Goal: Contribute content: Contribute content

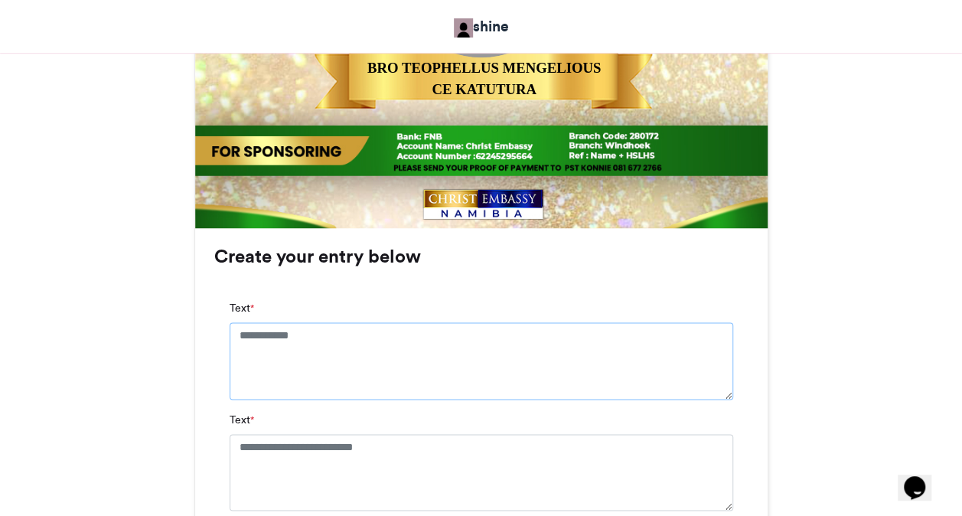
click at [288, 344] on textarea "Text *" at bounding box center [481, 360] width 503 height 77
type textarea "**********"
click at [318, 462] on textarea "Text *" at bounding box center [481, 485] width 503 height 77
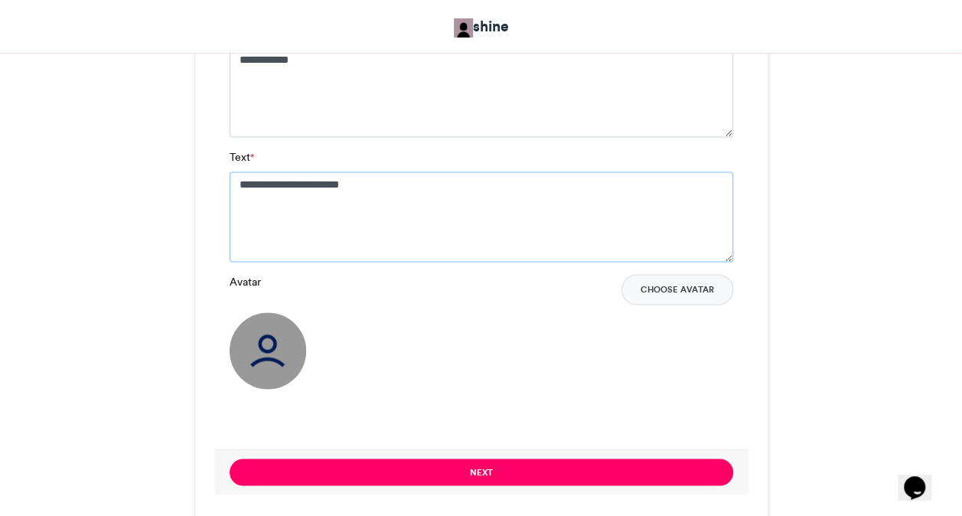
scroll to position [1132, 0]
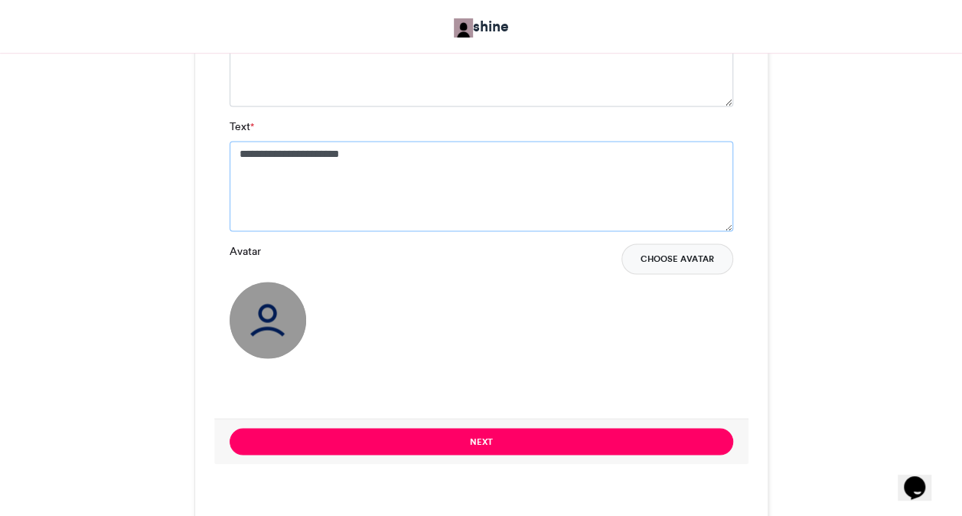
type textarea "**********"
click at [663, 263] on button "Choose Avatar" at bounding box center [677, 258] width 112 height 31
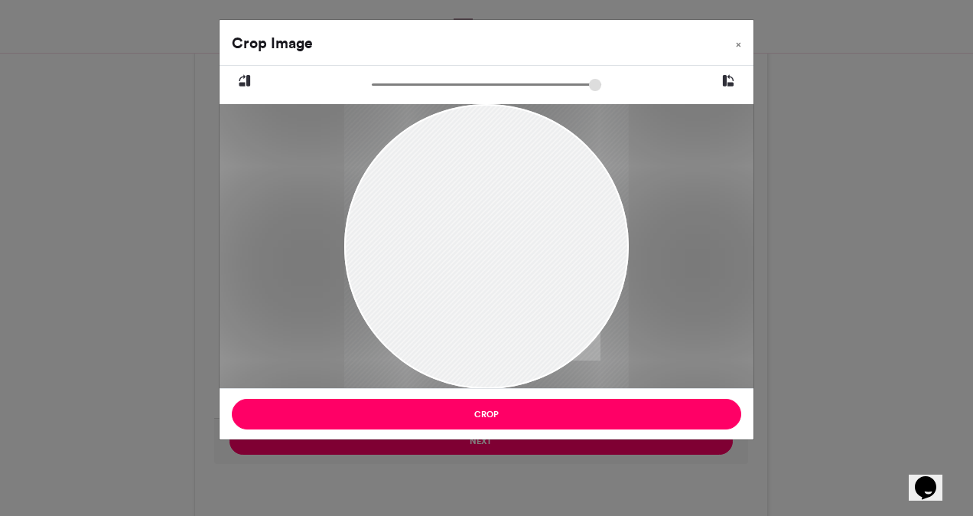
drag, startPoint x: 458, startPoint y: 174, endPoint x: 470, endPoint y: 213, distance: 40.2
click at [470, 213] on div at bounding box center [486, 283] width 285 height 380
click at [470, 213] on div at bounding box center [486, 285] width 285 height 380
drag, startPoint x: 378, startPoint y: 85, endPoint x: 396, endPoint y: 84, distance: 17.6
click at [396, 84] on input "zoom" at bounding box center [487, 84] width 230 height 15
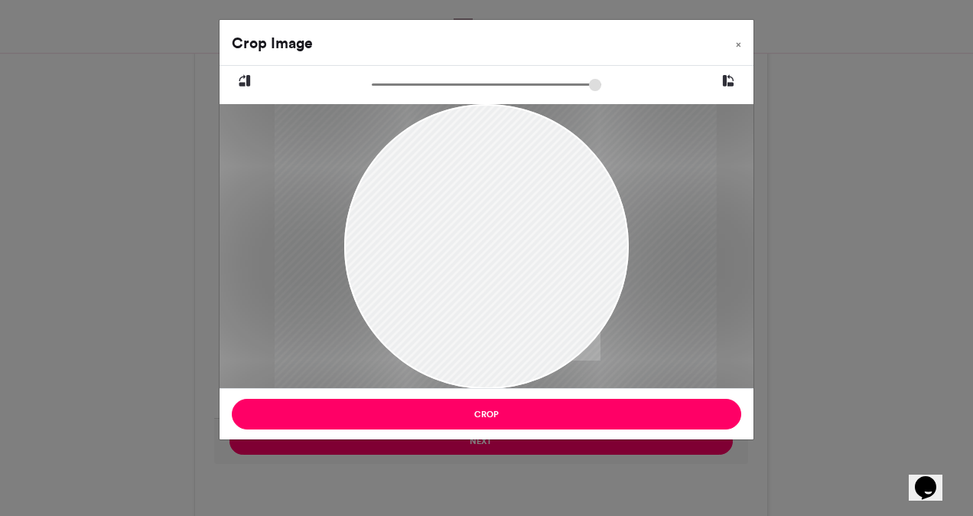
drag, startPoint x: 461, startPoint y: 159, endPoint x: 470, endPoint y: 194, distance: 35.6
click at [470, 194] on div at bounding box center [496, 339] width 442 height 589
type input "******"
click at [402, 86] on input "zoom" at bounding box center [487, 84] width 230 height 15
drag, startPoint x: 461, startPoint y: 171, endPoint x: 470, endPoint y: 179, distance: 12.5
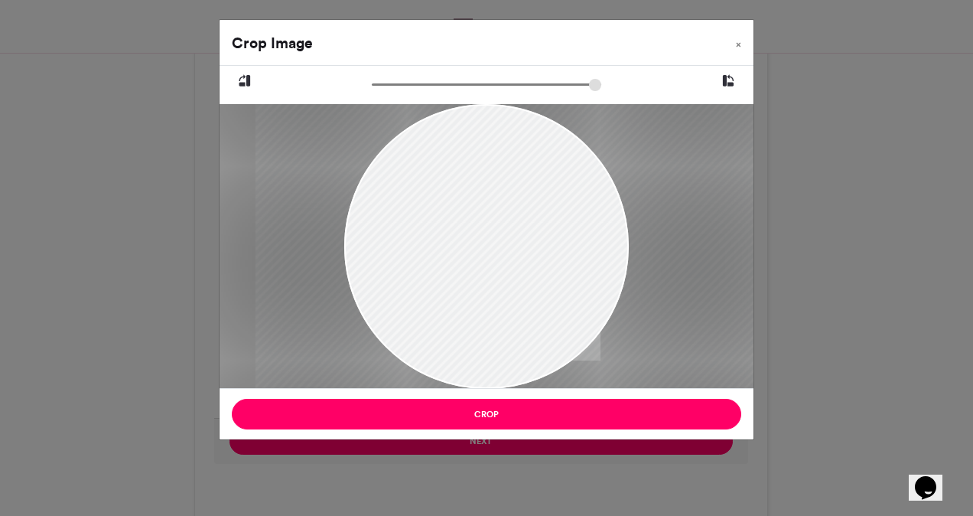
click at [470, 179] on div at bounding box center [506, 361] width 500 height 667
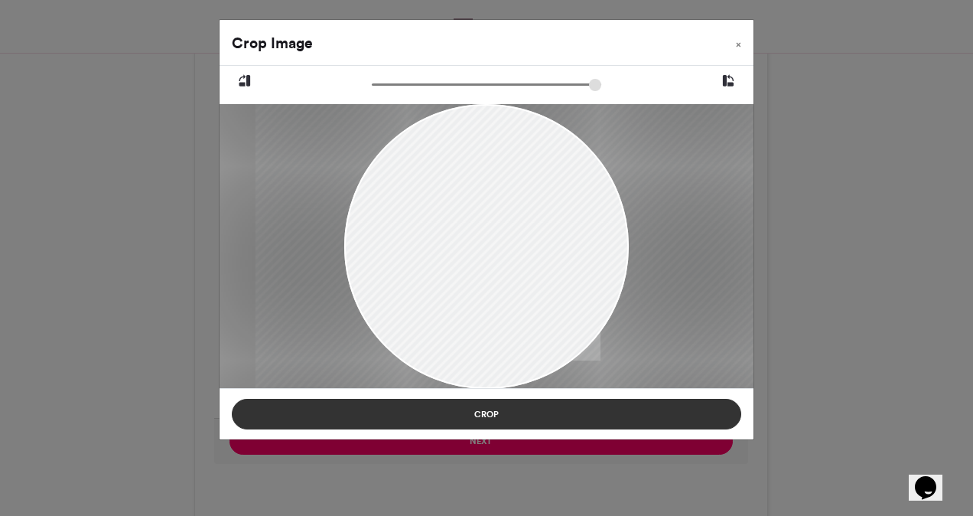
click at [497, 414] on button "Crop" at bounding box center [487, 414] width 510 height 31
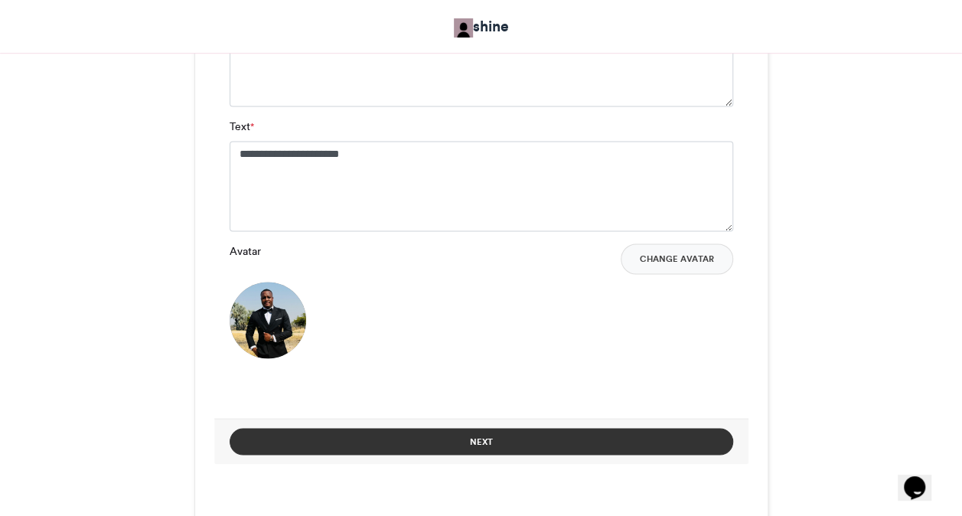
click at [481, 438] on button "Next" at bounding box center [481, 441] width 503 height 27
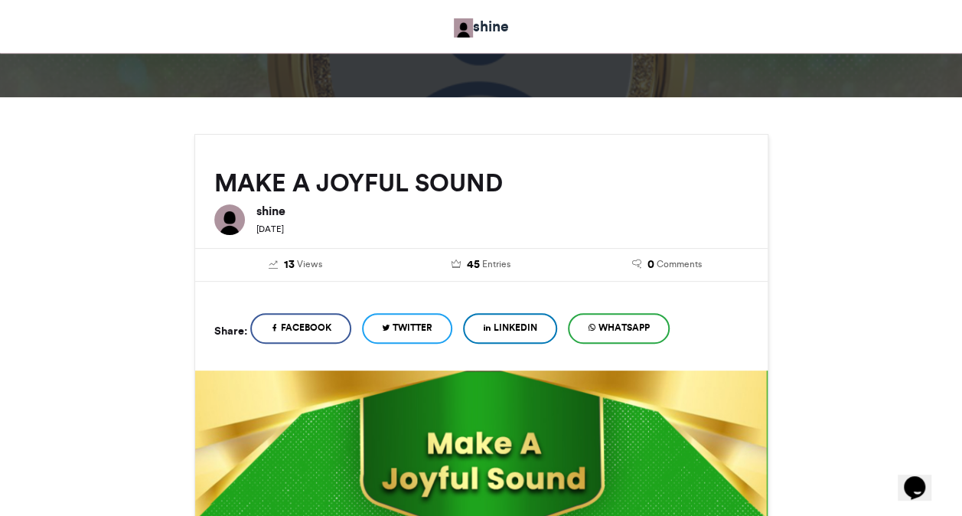
scroll to position [669, 0]
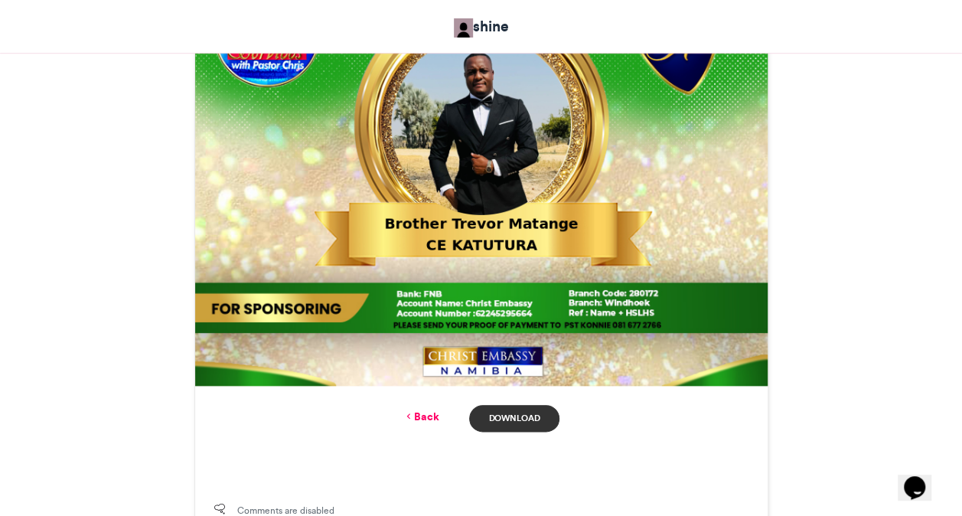
click at [507, 418] on link "Download" at bounding box center [514, 418] width 90 height 27
click at [433, 419] on link "Back" at bounding box center [420, 417] width 36 height 16
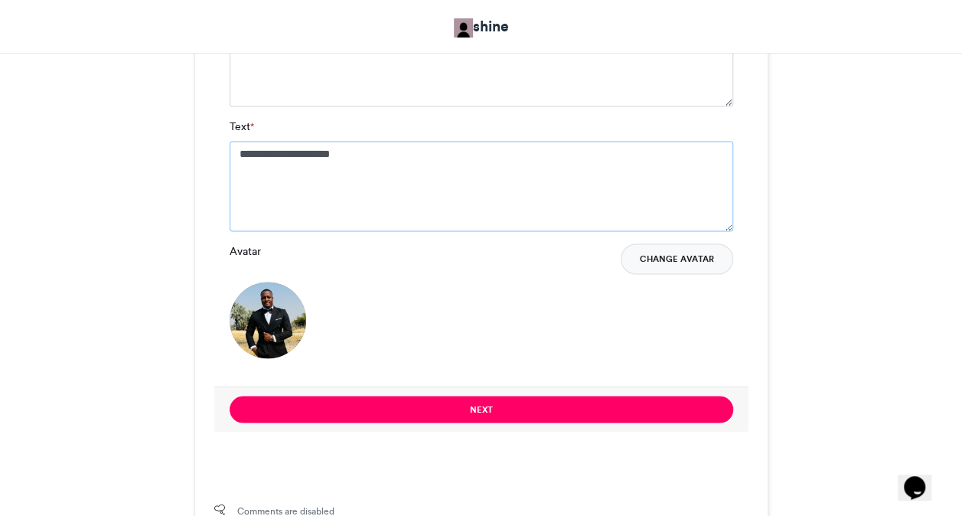
type textarea "**********"
click at [658, 253] on button "Change Avatar" at bounding box center [677, 258] width 112 height 31
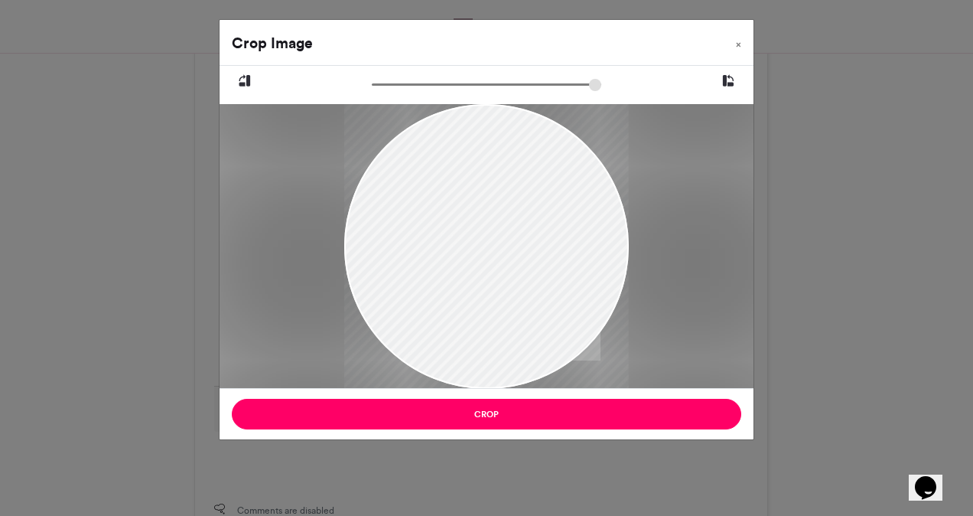
drag, startPoint x: 468, startPoint y: 241, endPoint x: 484, endPoint y: 311, distance: 71.3
click at [484, 311] on div at bounding box center [486, 316] width 285 height 426
click at [476, 230] on div at bounding box center [486, 316] width 285 height 426
type input "******"
drag, startPoint x: 381, startPoint y: 85, endPoint x: 360, endPoint y: 81, distance: 21.0
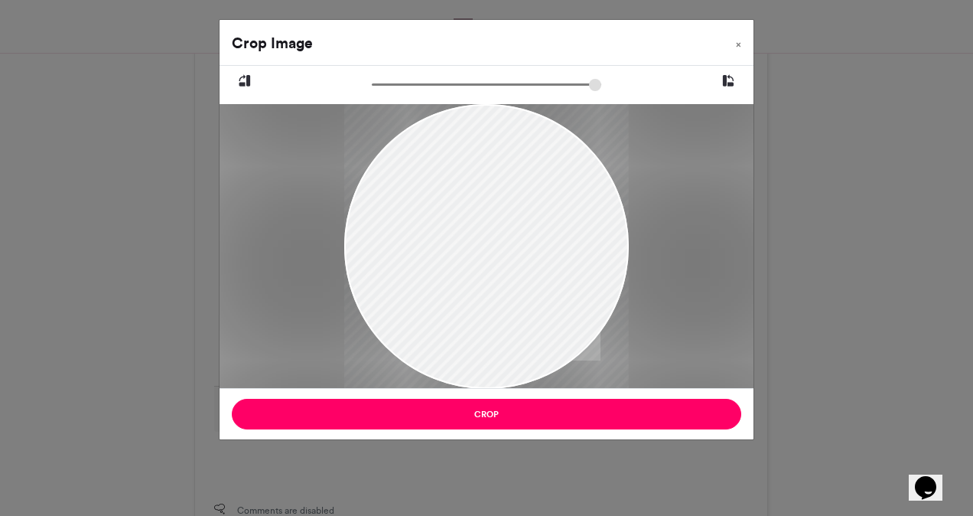
click at [372, 81] on input "zoom" at bounding box center [487, 84] width 230 height 15
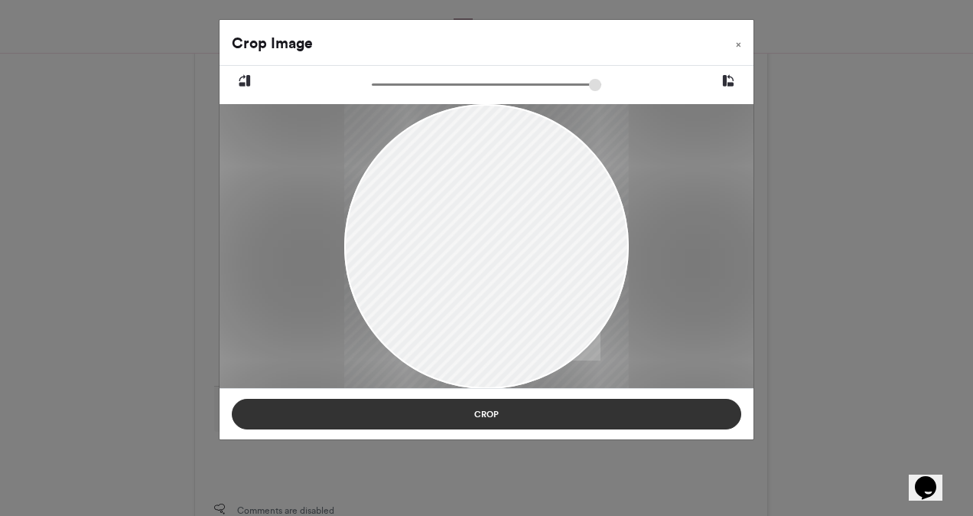
click at [502, 409] on button "Crop" at bounding box center [487, 414] width 510 height 31
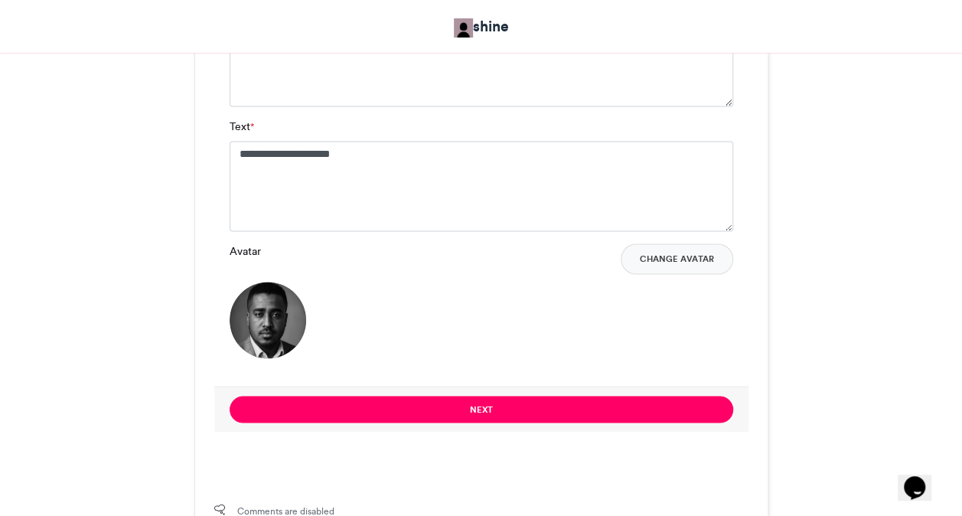
click at [502, 409] on button "Next" at bounding box center [481, 409] width 503 height 27
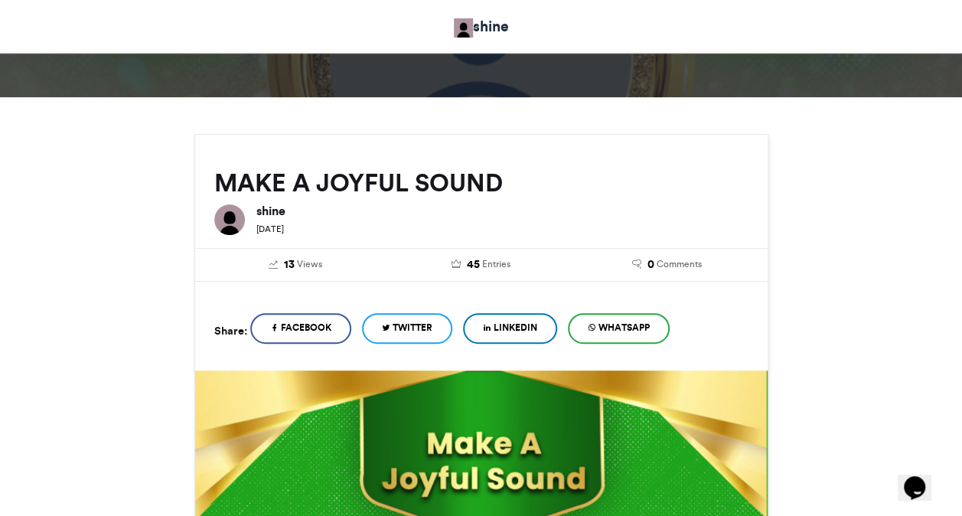
scroll to position [669, 0]
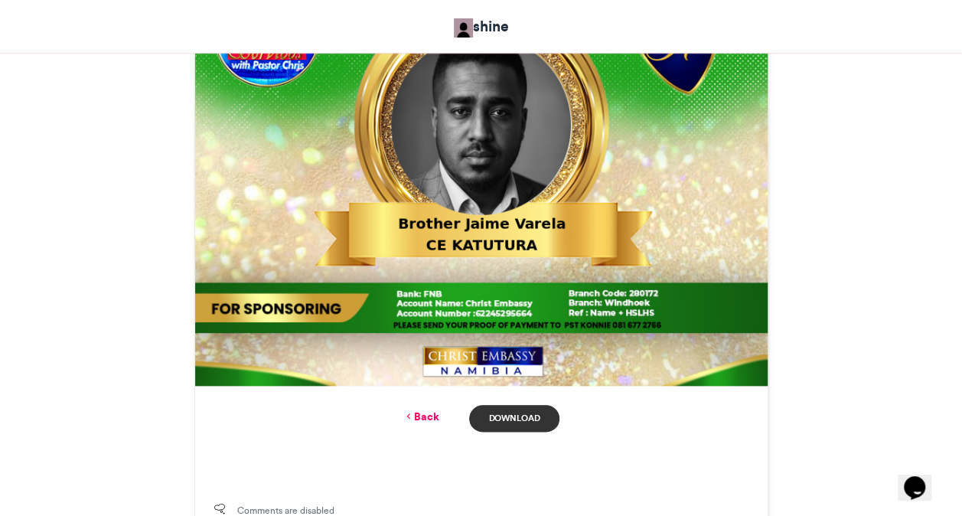
click at [531, 415] on link "Download" at bounding box center [514, 418] width 90 height 27
click at [409, 415] on icon at bounding box center [407, 416] width 11 height 14
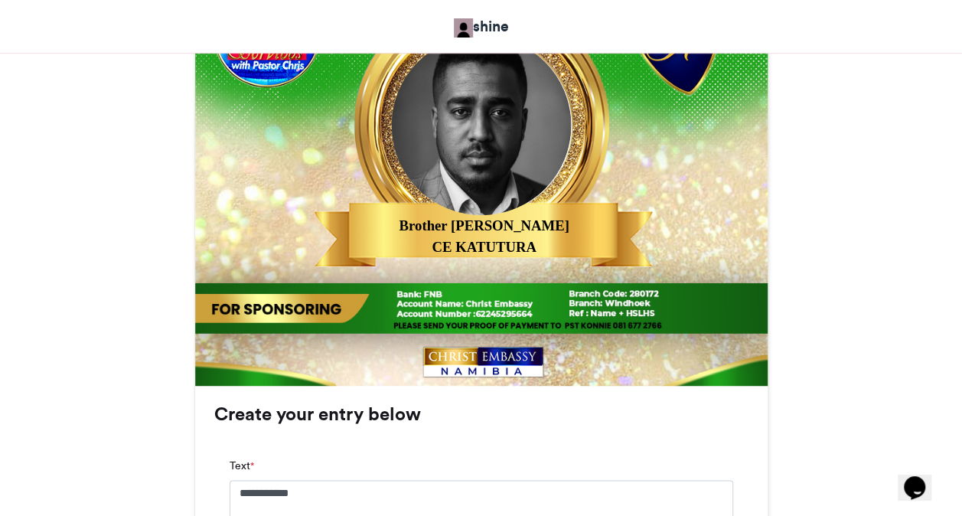
scroll to position [1132, 0]
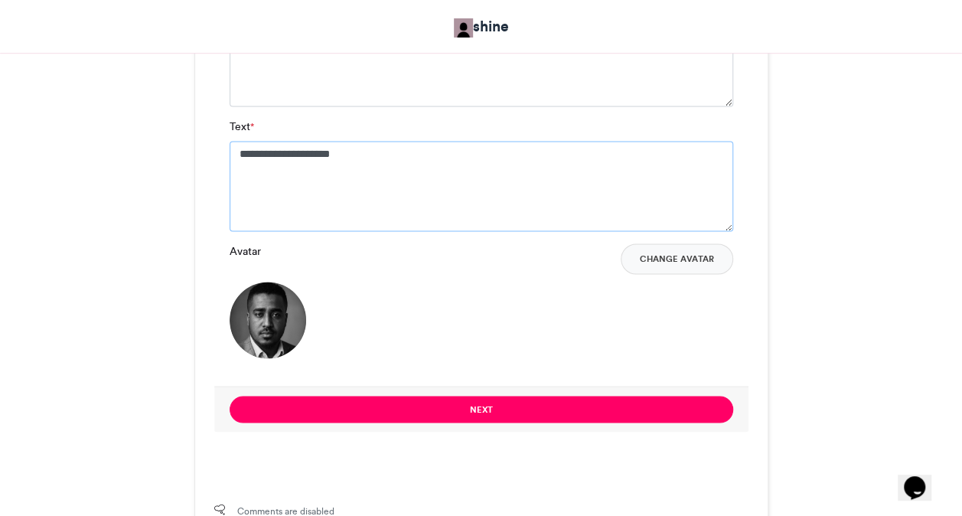
click at [386, 187] on textarea "**********" at bounding box center [481, 186] width 503 height 90
type textarea "**********"
click at [694, 260] on button "Change Avatar" at bounding box center [677, 258] width 112 height 31
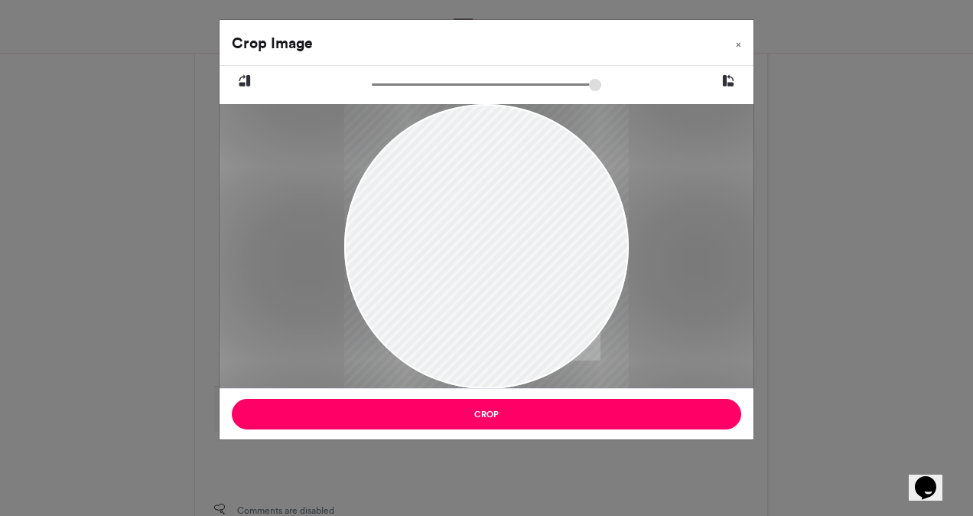
drag, startPoint x: 505, startPoint y: 158, endPoint x: 508, endPoint y: 236, distance: 78.1
click at [508, 236] on div at bounding box center [486, 293] width 285 height 380
drag, startPoint x: 380, startPoint y: 83, endPoint x: 405, endPoint y: 84, distance: 25.3
click at [405, 84] on input "zoom" at bounding box center [487, 84] width 230 height 15
drag, startPoint x: 465, startPoint y: 193, endPoint x: 462, endPoint y: 234, distance: 41.4
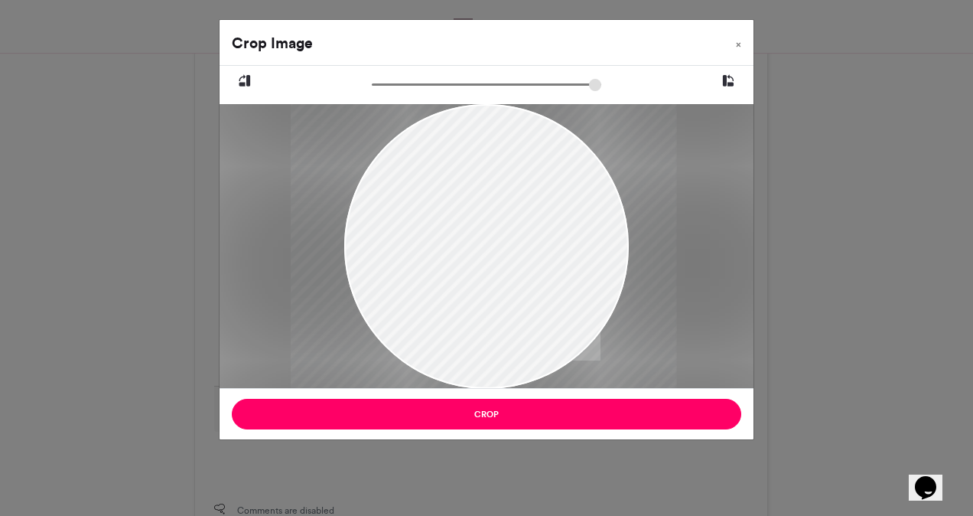
click at [462, 234] on div at bounding box center [484, 350] width 386 height 515
drag, startPoint x: 404, startPoint y: 83, endPoint x: 433, endPoint y: 85, distance: 29.1
click at [433, 85] on input "zoom" at bounding box center [487, 84] width 230 height 15
drag, startPoint x: 478, startPoint y: 204, endPoint x: 503, endPoint y: 202, distance: 25.3
click at [503, 202] on div at bounding box center [508, 379] width 494 height 658
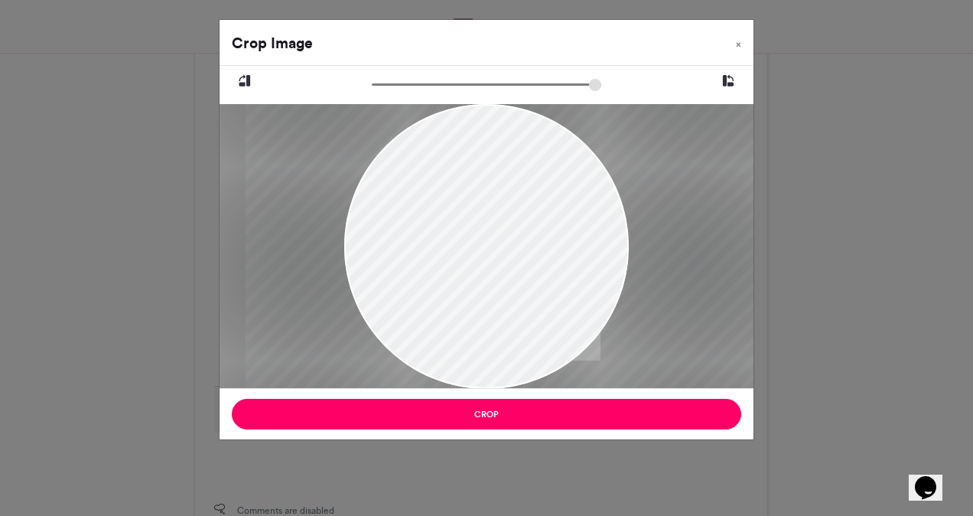
type input "*****"
click at [442, 83] on input "zoom" at bounding box center [487, 84] width 230 height 15
drag, startPoint x: 509, startPoint y: 207, endPoint x: 495, endPoint y: 213, distance: 14.8
click at [495, 213] on div at bounding box center [496, 393] width 528 height 704
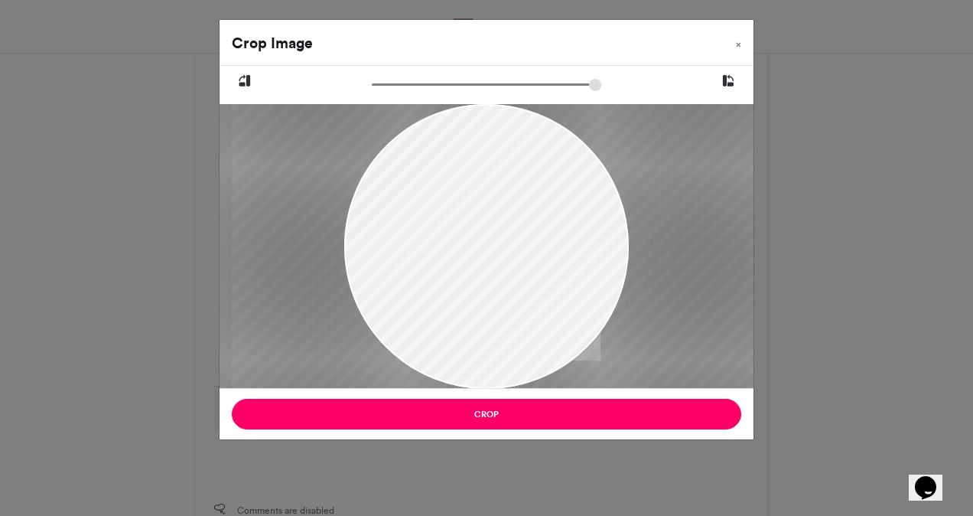
click at [495, 213] on div at bounding box center [496, 393] width 528 height 704
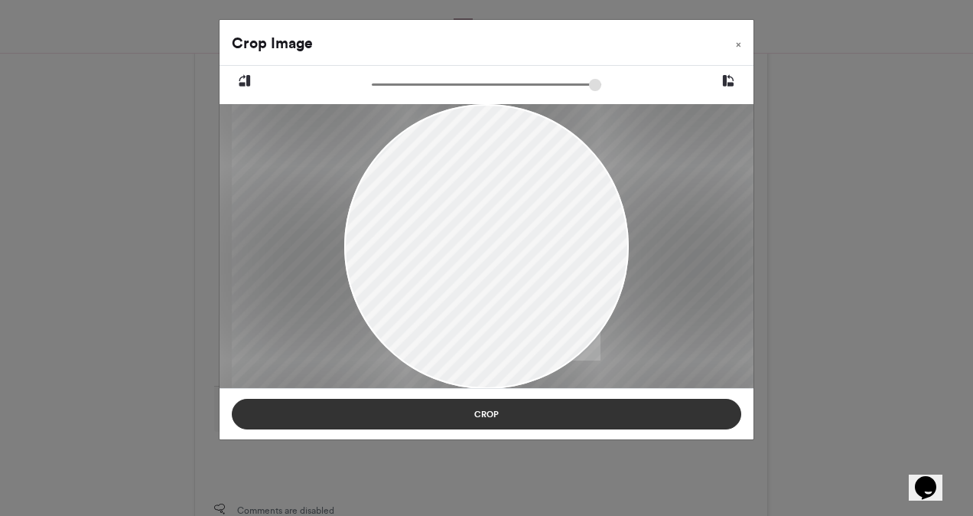
click at [490, 407] on button "Crop" at bounding box center [487, 414] width 510 height 31
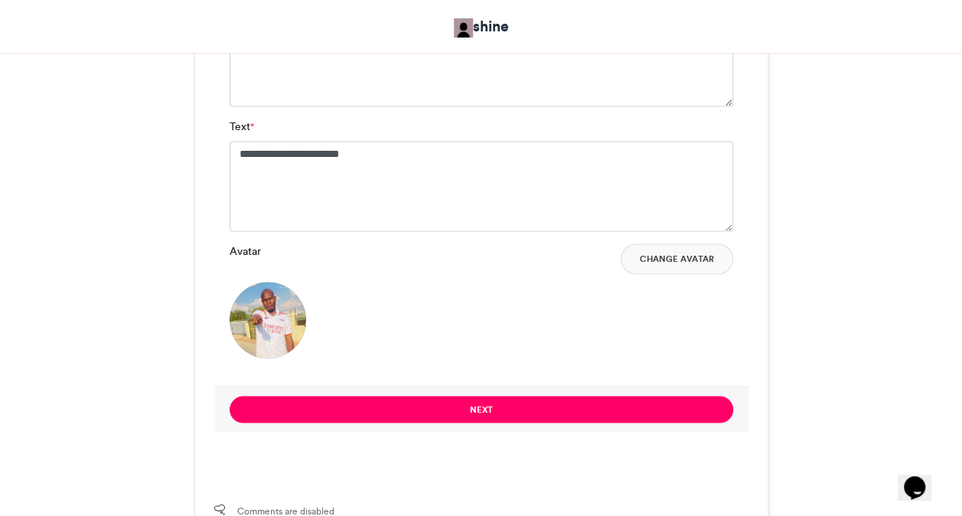
click at [490, 407] on button "Next" at bounding box center [481, 409] width 503 height 27
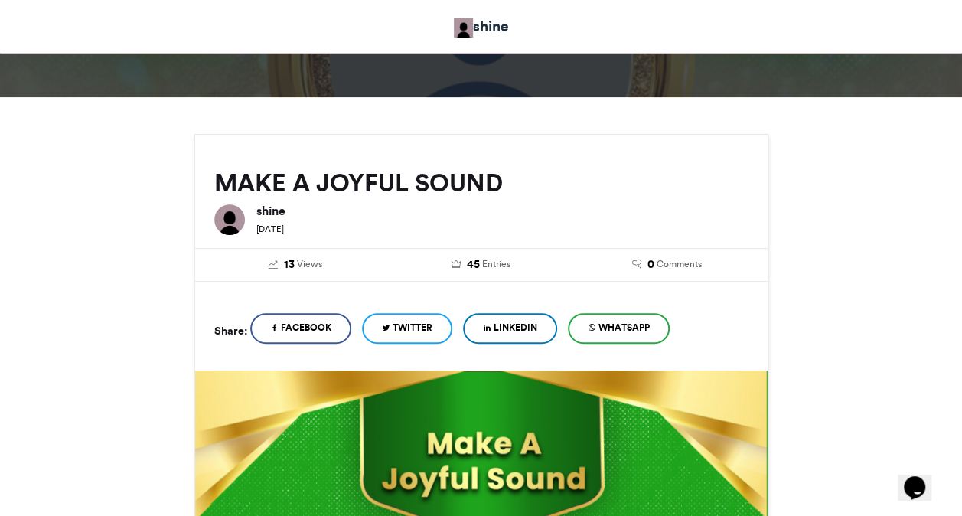
scroll to position [669, 0]
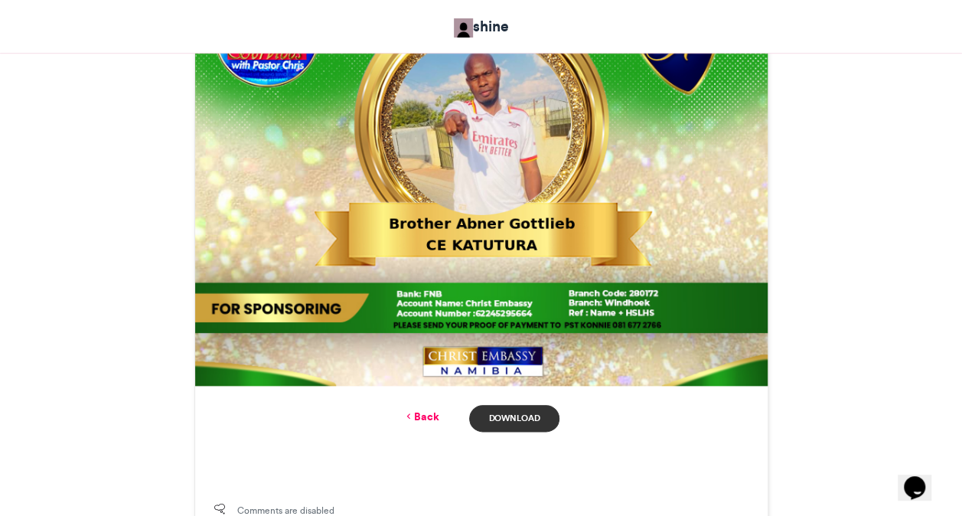
click at [519, 421] on link "Download" at bounding box center [514, 418] width 90 height 27
click at [428, 419] on link "Back" at bounding box center [420, 417] width 36 height 16
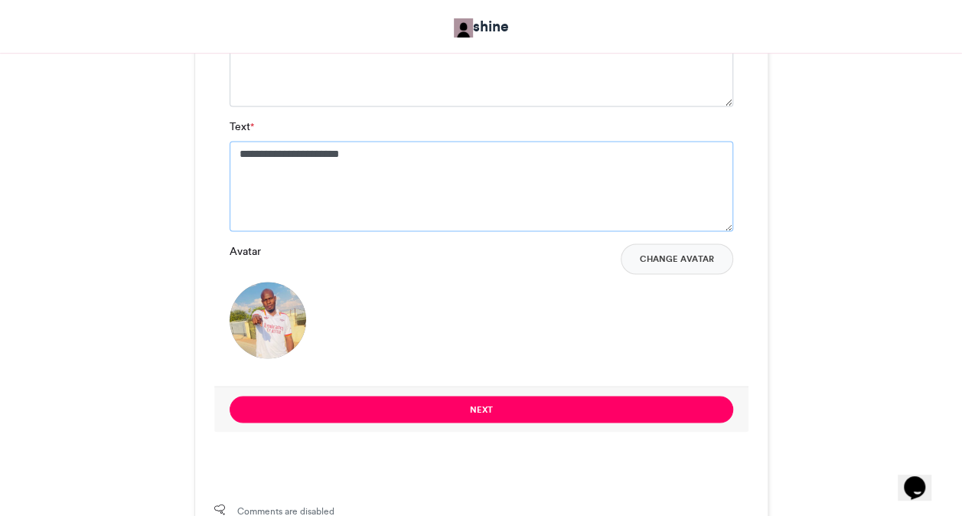
click at [406, 152] on textarea "**********" at bounding box center [481, 186] width 503 height 90
type textarea "*"
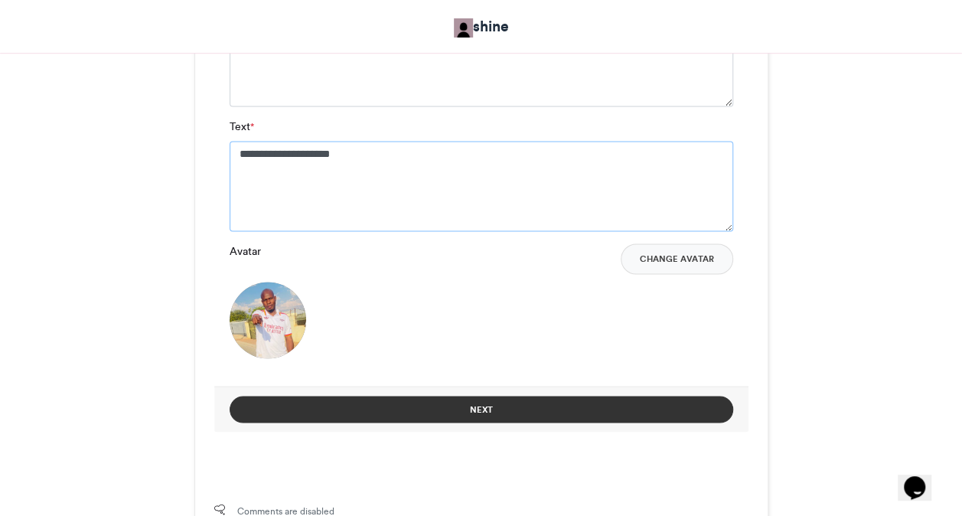
type textarea "**********"
click at [464, 407] on button "Next" at bounding box center [481, 409] width 503 height 27
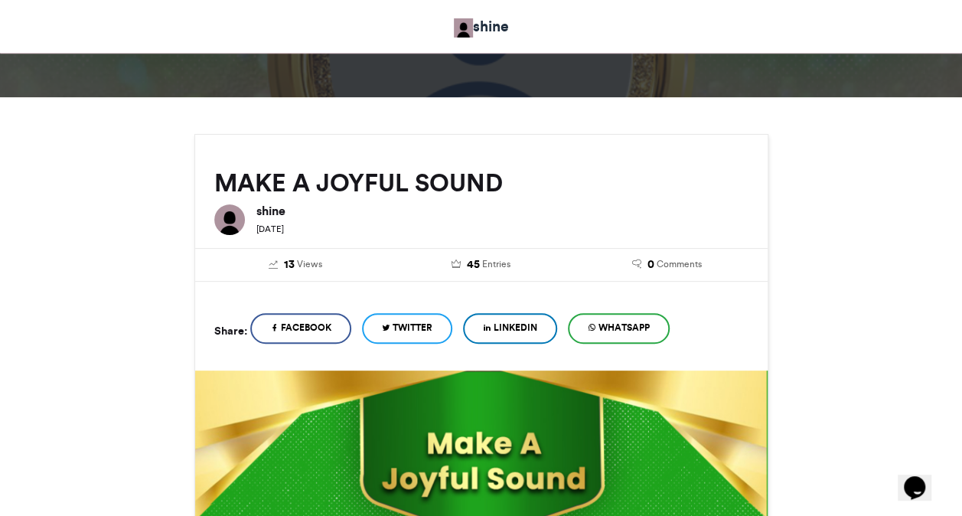
scroll to position [669, 0]
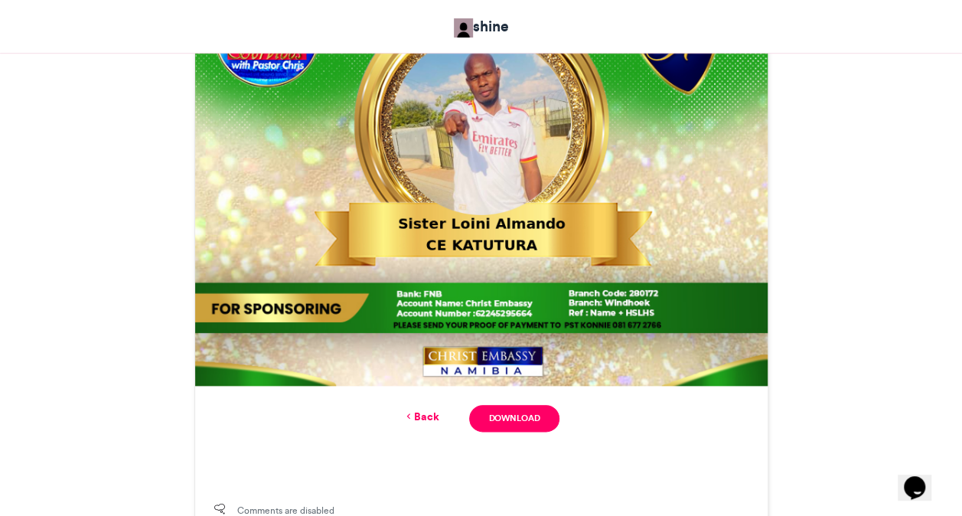
click at [424, 419] on link "Back" at bounding box center [420, 417] width 36 height 16
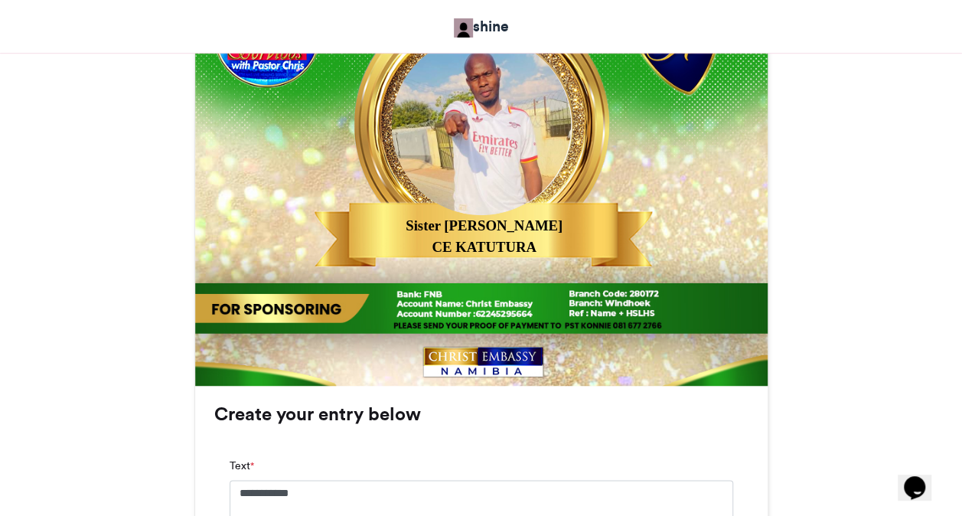
scroll to position [1132, 0]
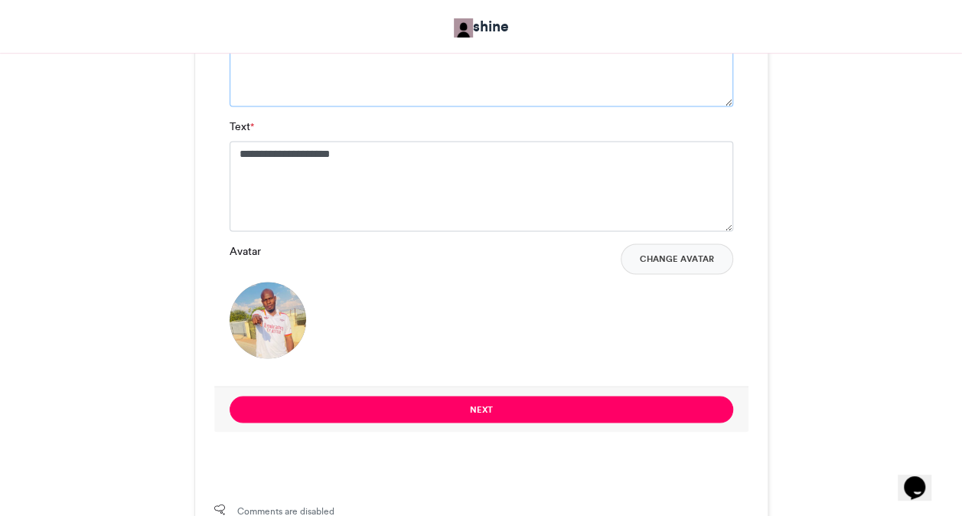
click at [390, 81] on textarea "**********" at bounding box center [481, 61] width 503 height 90
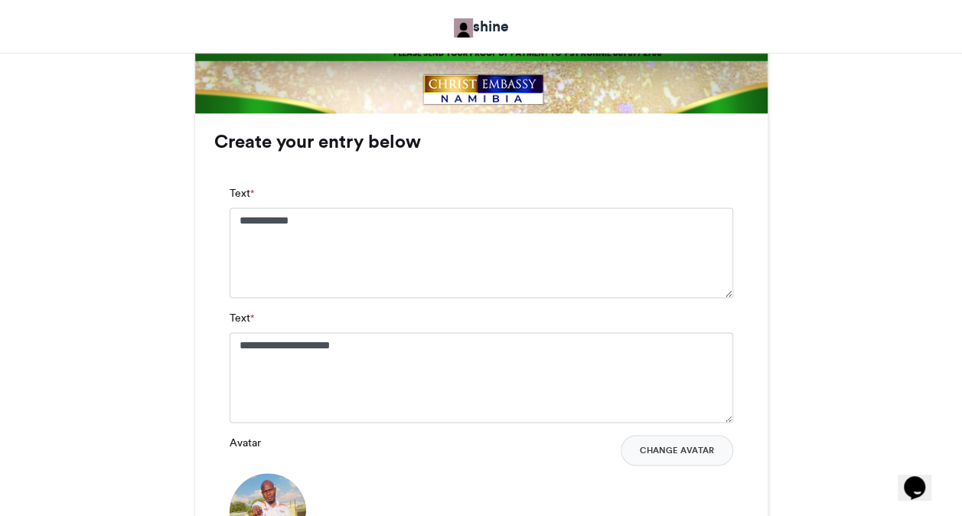
scroll to position [888, 0]
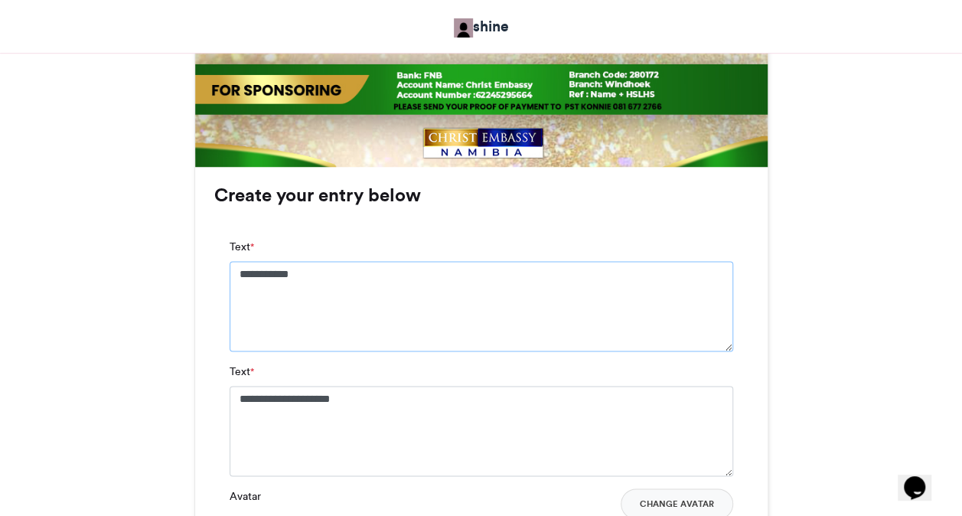
click at [414, 269] on textarea "**********" at bounding box center [481, 306] width 503 height 90
type textarea "**********"
click at [200, 419] on div "**********" at bounding box center [481, 431] width 572 height 529
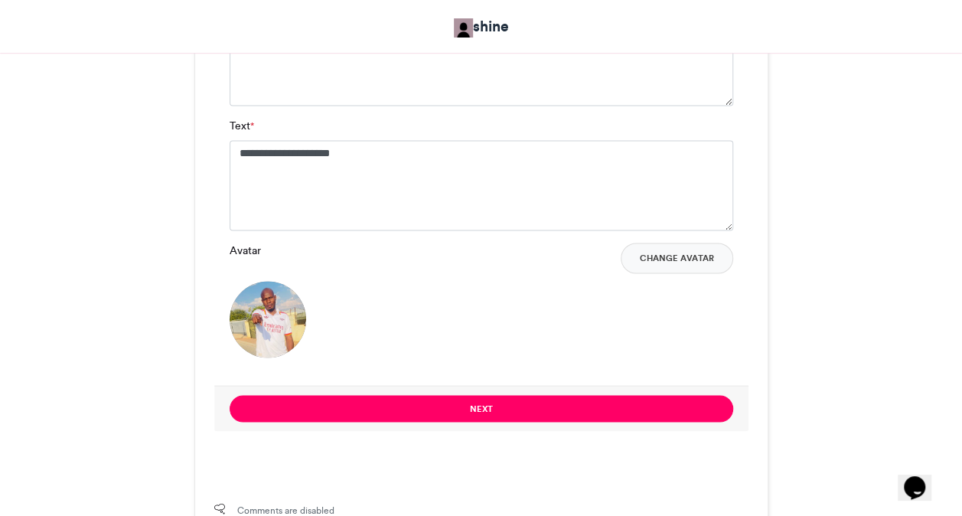
scroll to position [1163, 0]
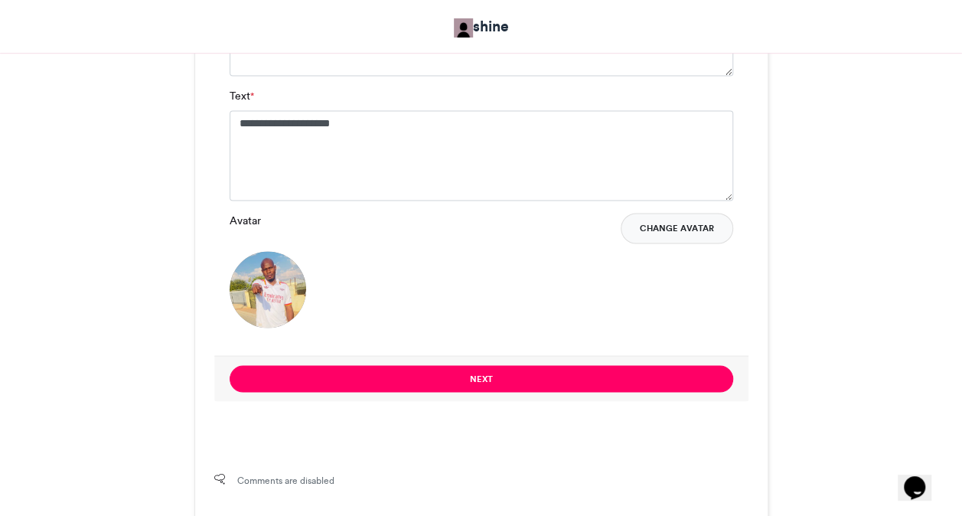
click at [670, 236] on button "Change Avatar" at bounding box center [677, 228] width 112 height 31
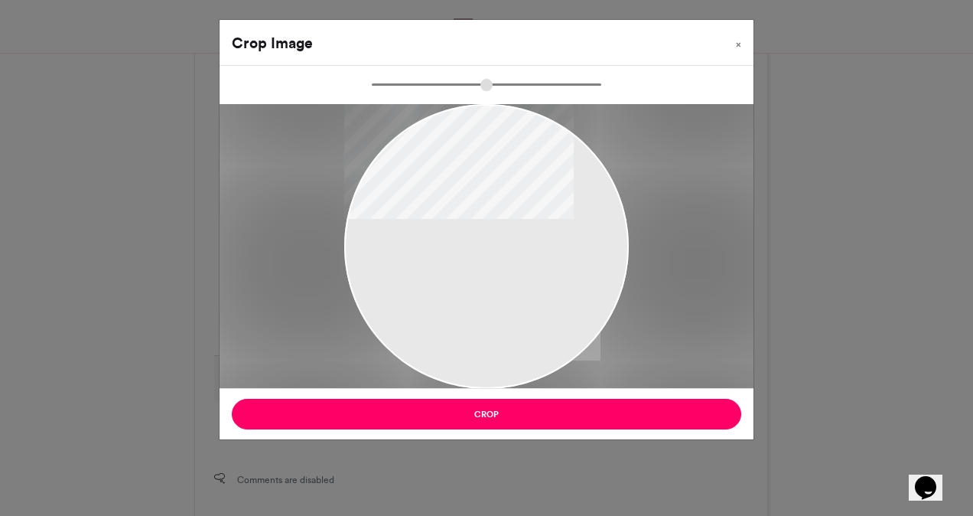
type input "******"
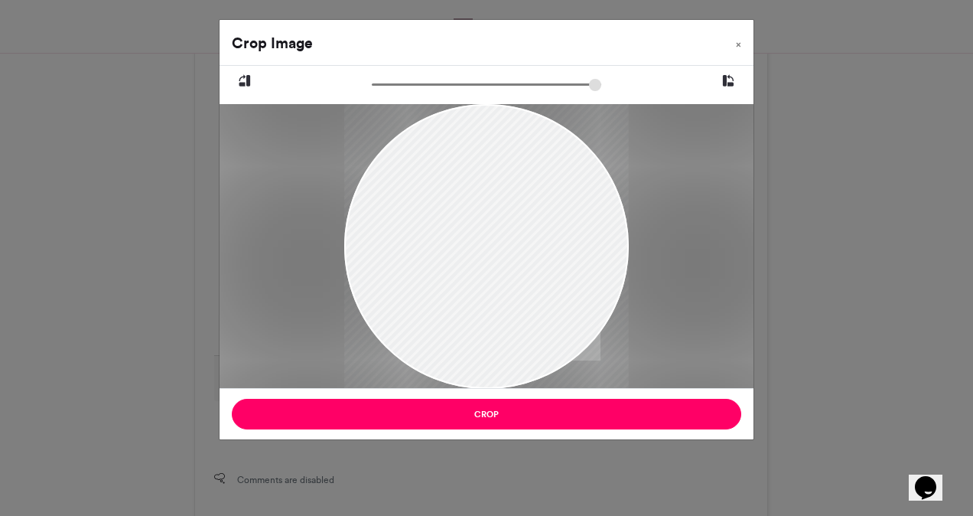
drag, startPoint x: 474, startPoint y: 254, endPoint x: 508, endPoint y: 286, distance: 47.1
click at [508, 286] on div at bounding box center [486, 246] width 285 height 285
click at [462, 248] on div at bounding box center [486, 246] width 285 height 285
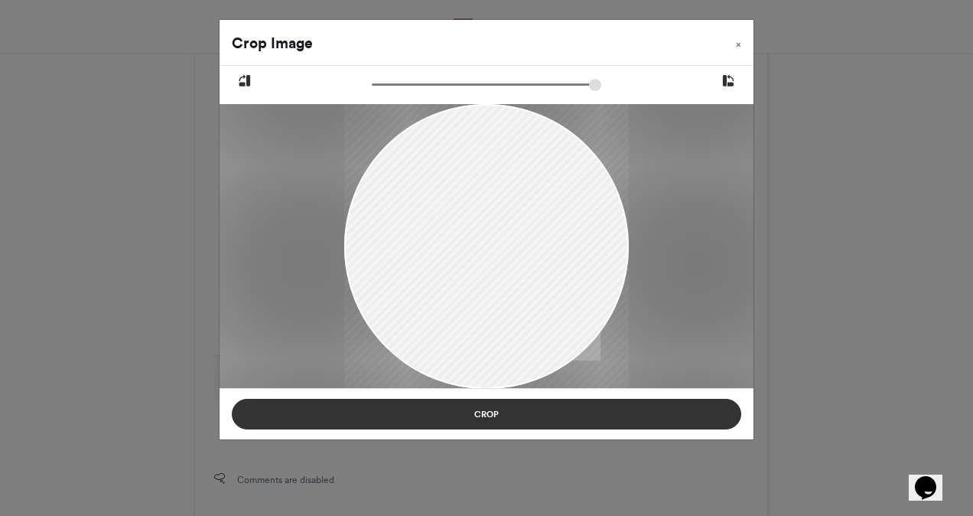
click at [458, 409] on button "Crop" at bounding box center [487, 414] width 510 height 31
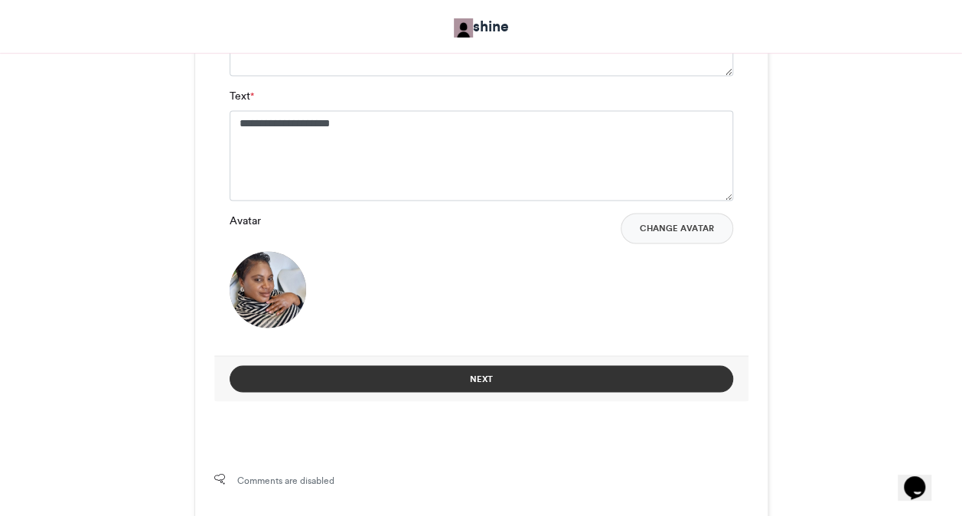
click at [479, 383] on button "Next" at bounding box center [481, 378] width 503 height 27
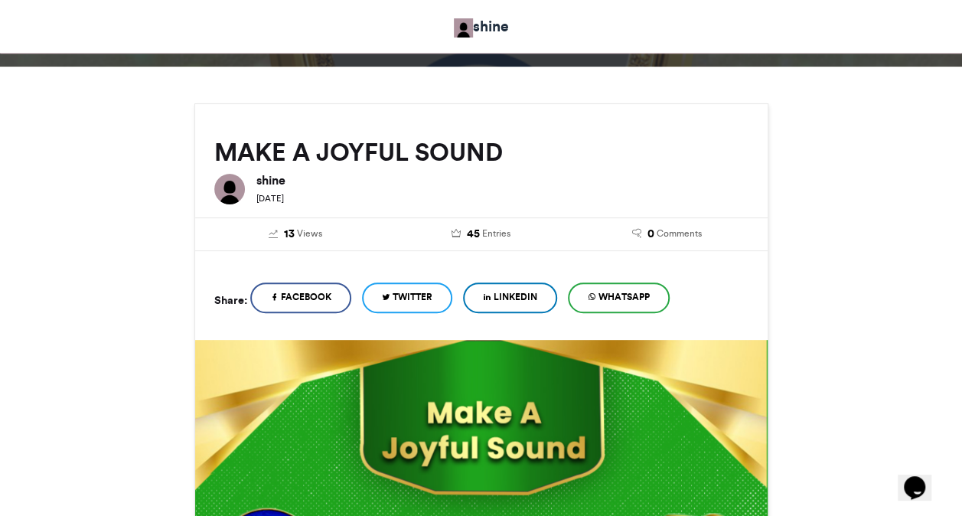
scroll to position [699, 0]
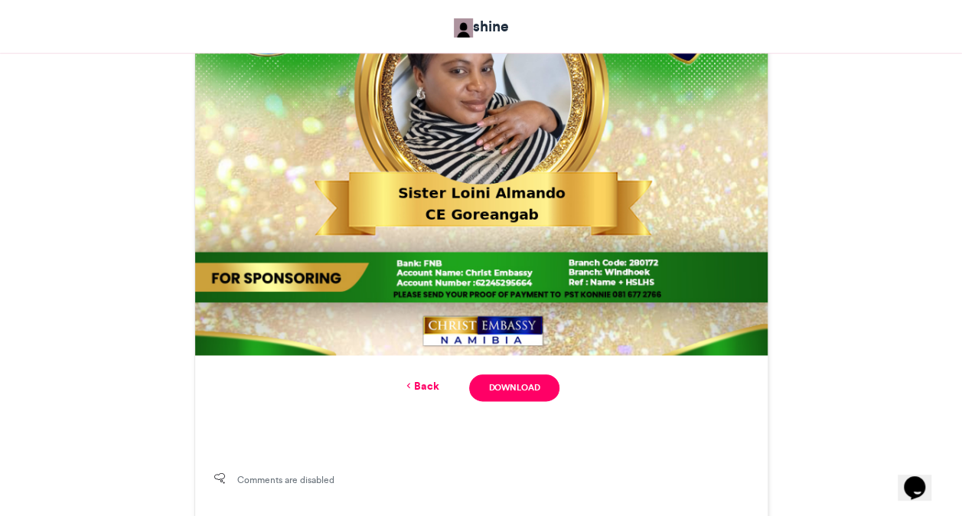
click at [427, 398] on div "Back Download" at bounding box center [481, 387] width 534 height 27
click at [427, 390] on link "Back" at bounding box center [420, 386] width 36 height 16
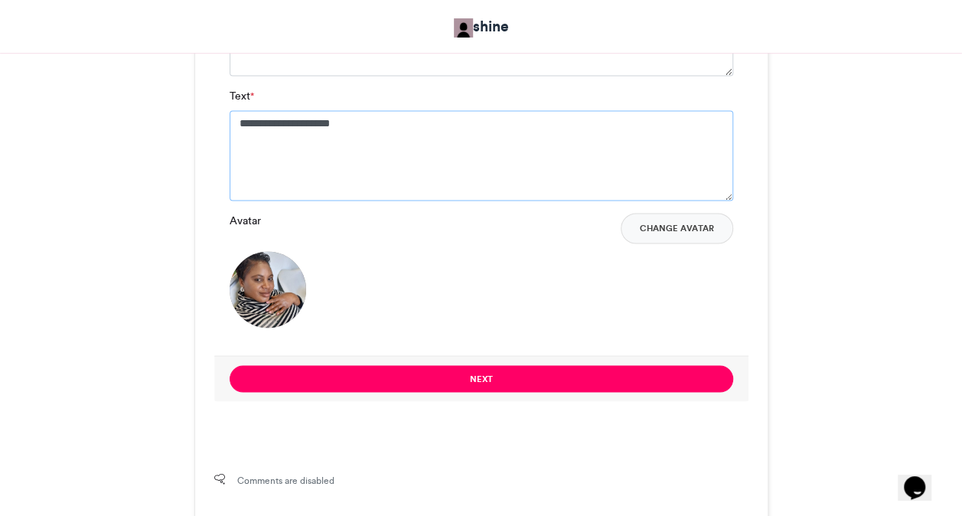
click at [308, 124] on textarea "**********" at bounding box center [481, 155] width 503 height 90
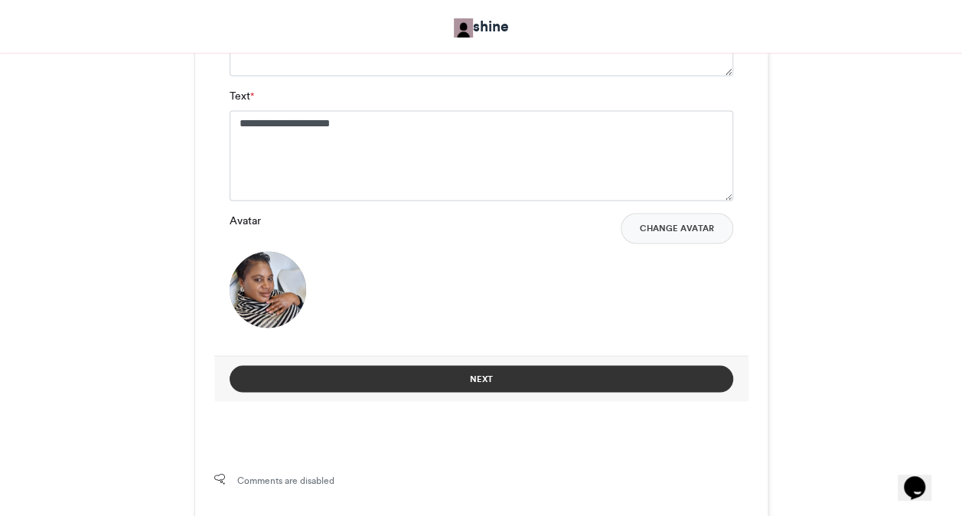
click at [407, 373] on button "Next" at bounding box center [481, 378] width 503 height 27
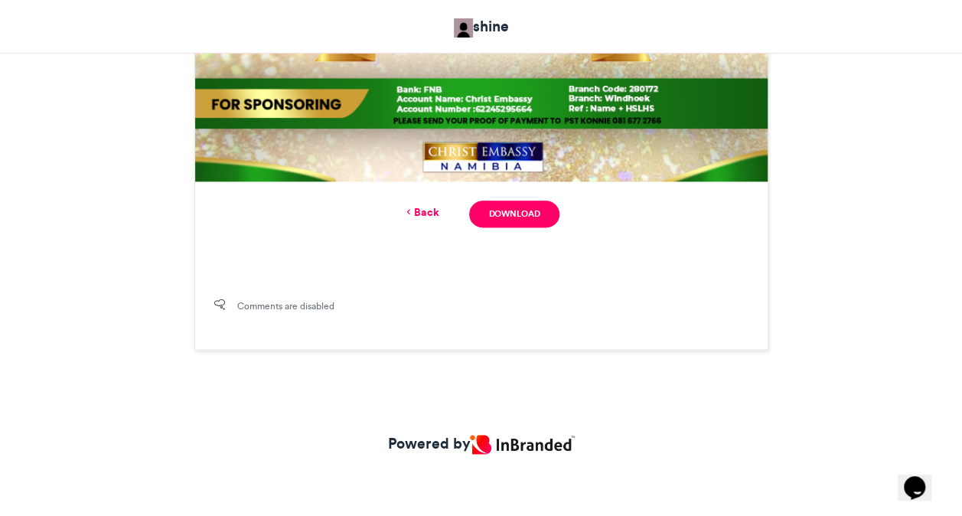
scroll to position [699, 0]
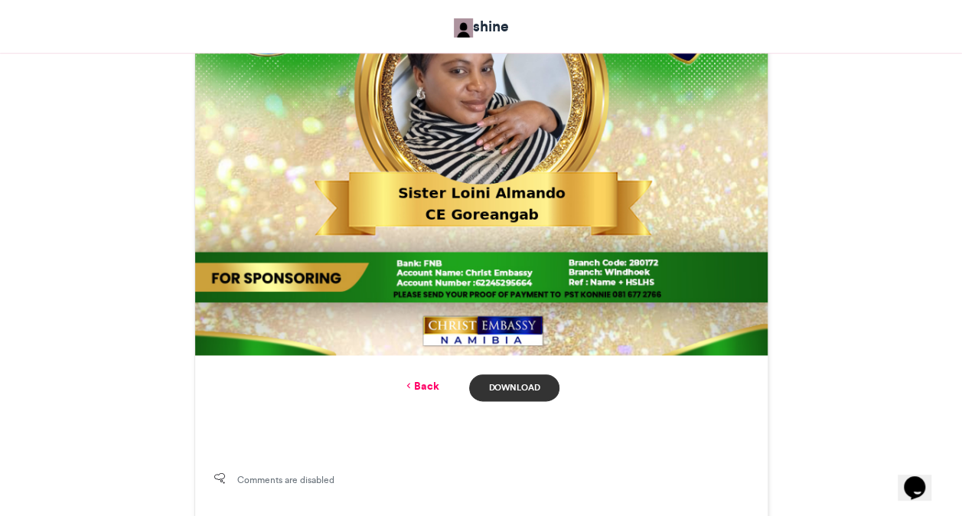
click at [521, 380] on link "Download" at bounding box center [514, 387] width 90 height 27
click at [823, 372] on div "MAKE A JOYFUL SOUND shine [DATE] 13" at bounding box center [481, 34] width 872 height 977
